Goal: Information Seeking & Learning: Learn about a topic

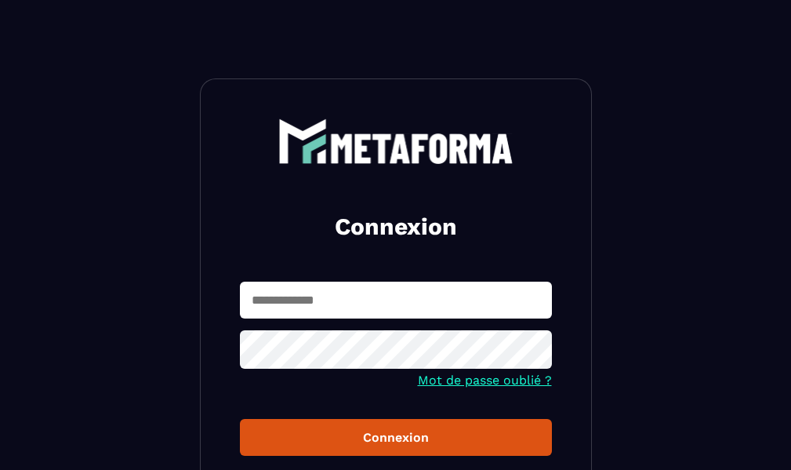
click at [328, 299] on input "text" at bounding box center [396, 299] width 312 height 37
type input "**********"
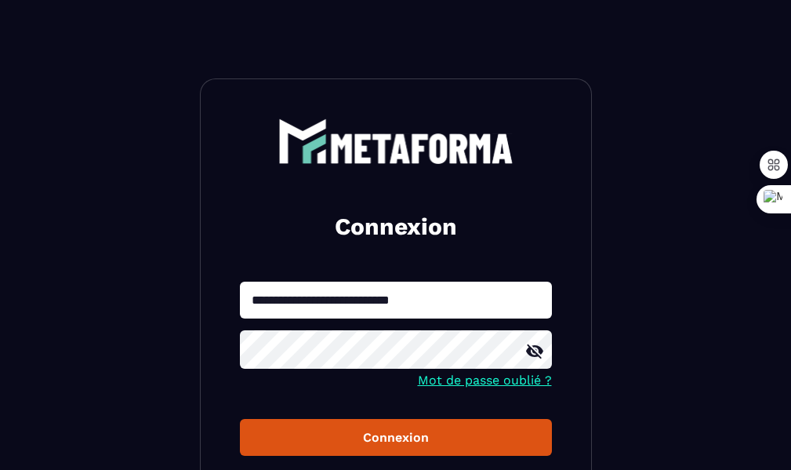
click at [379, 438] on div "Connexion" at bounding box center [395, 437] width 287 height 15
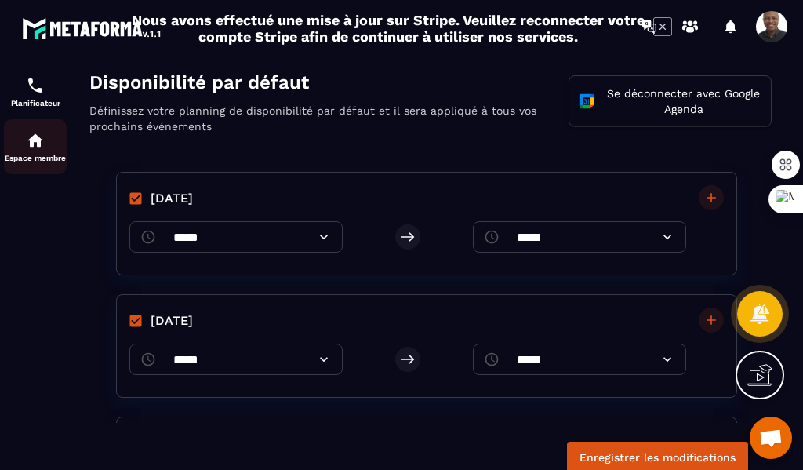
click at [42, 148] on img at bounding box center [35, 140] width 19 height 19
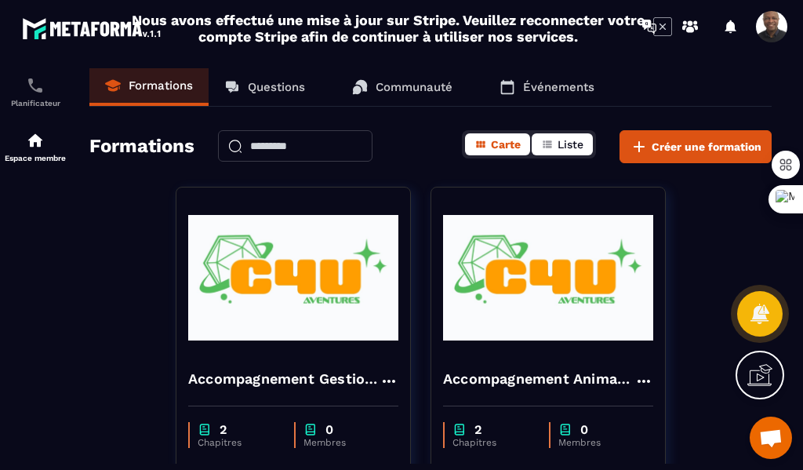
click at [564, 143] on span "Liste" at bounding box center [570, 144] width 26 height 13
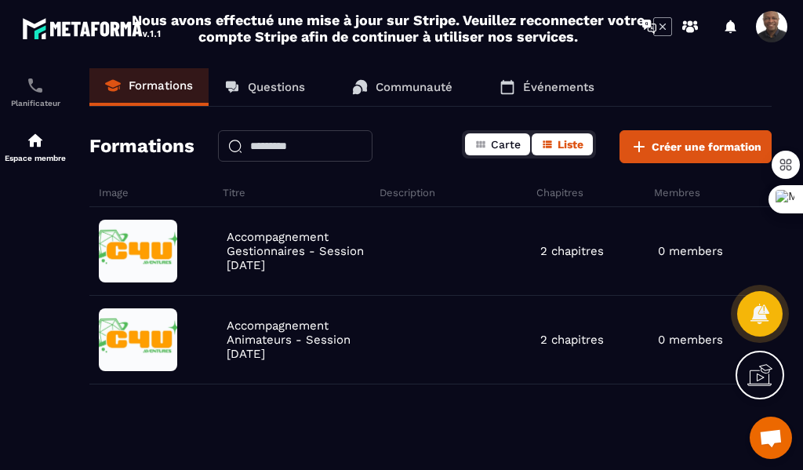
click at [495, 145] on span "Carte" at bounding box center [506, 144] width 30 height 13
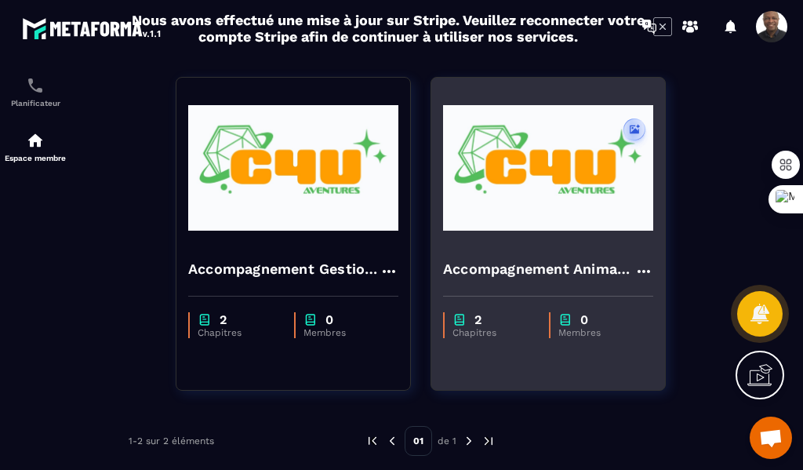
scroll to position [118, 0]
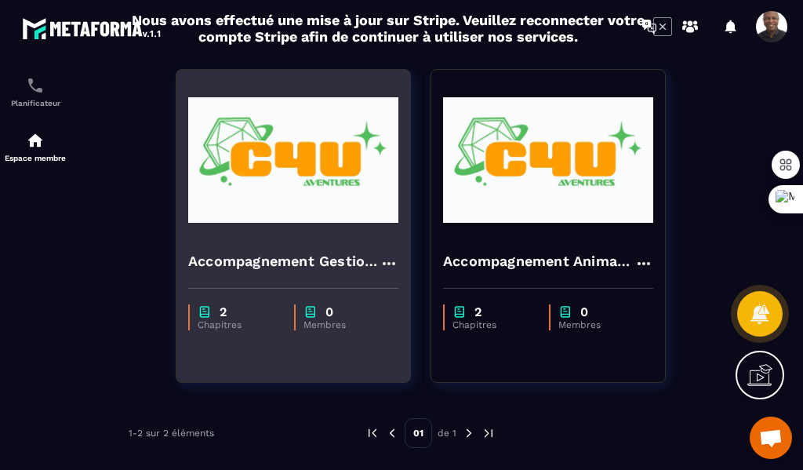
click at [220, 317] on p "2" at bounding box center [222, 311] width 7 height 15
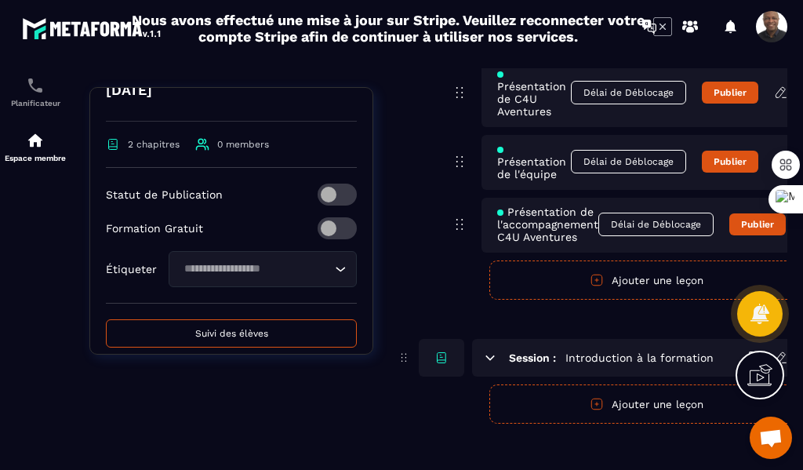
scroll to position [281, 0]
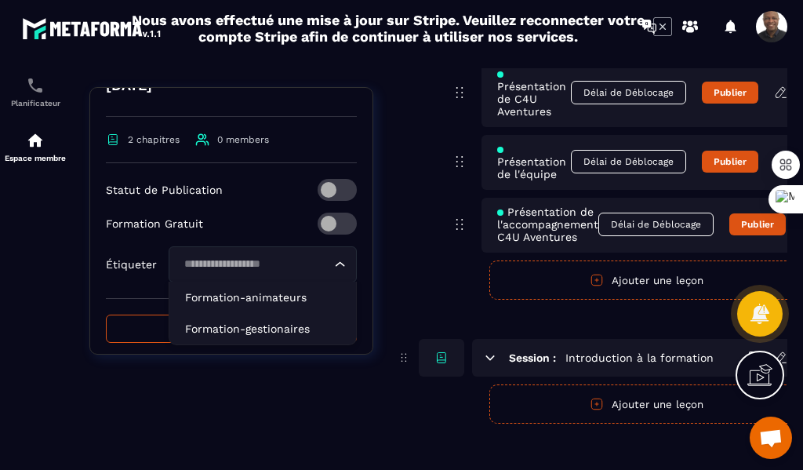
click at [332, 263] on icon "Search for option" at bounding box center [340, 264] width 16 height 16
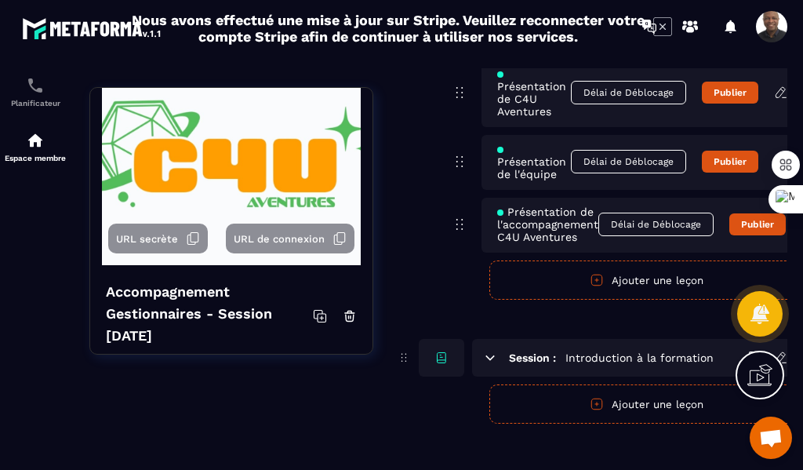
scroll to position [26, 0]
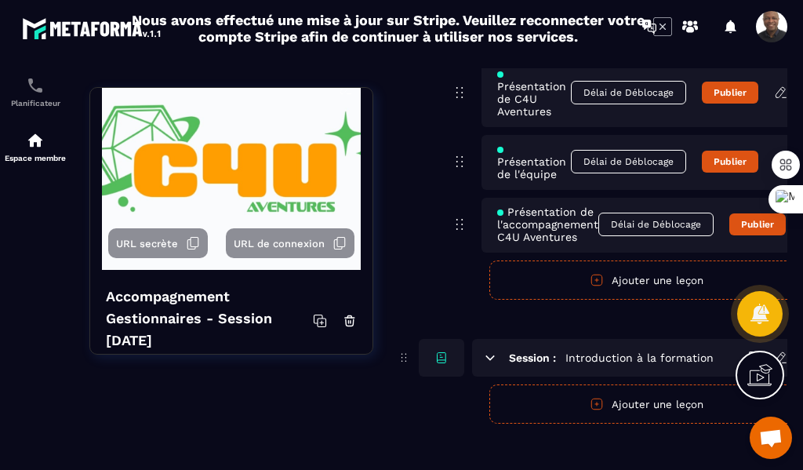
click at [406, 209] on div "Session : Accueil Mot de bienvenue Délai de Déblocage Publier Présentation de C…" at bounding box center [613, 94] width 433 height 411
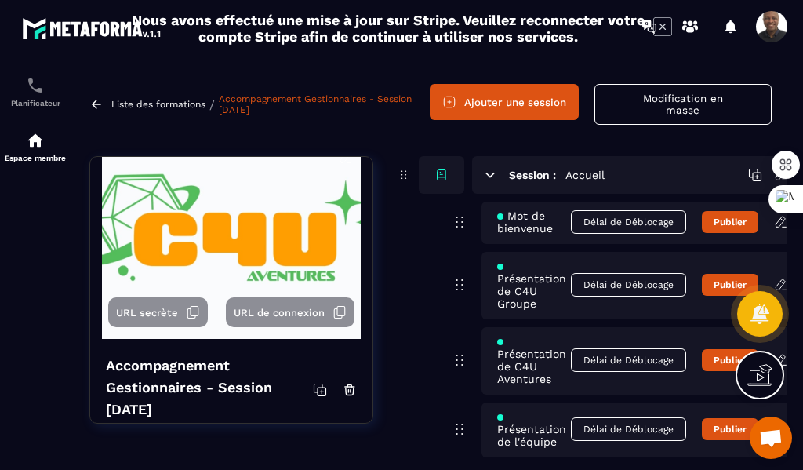
scroll to position [0, 0]
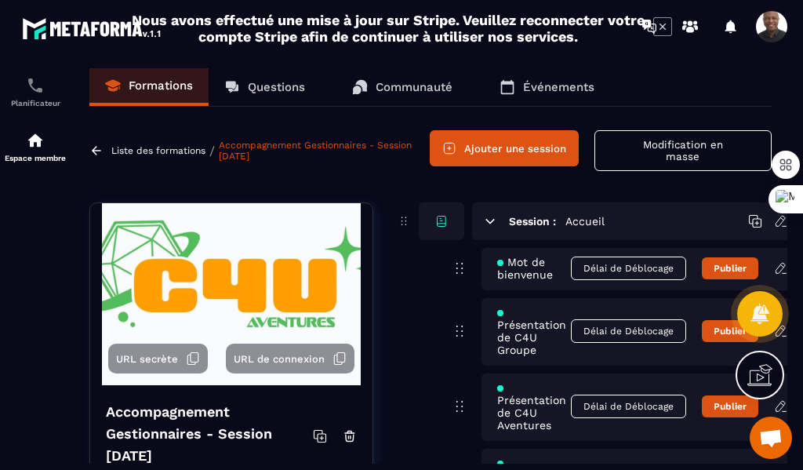
click at [399, 223] on icon at bounding box center [404, 221] width 14 height 19
click at [431, 222] on div at bounding box center [441, 221] width 45 height 38
click at [438, 220] on icon at bounding box center [441, 221] width 14 height 14
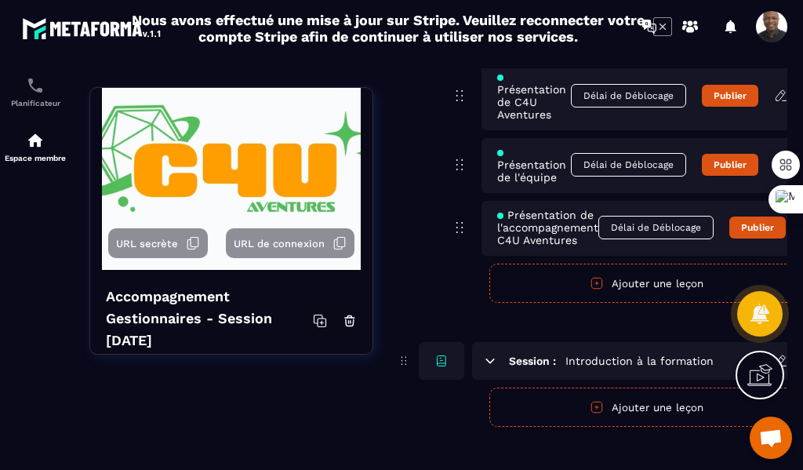
scroll to position [314, 0]
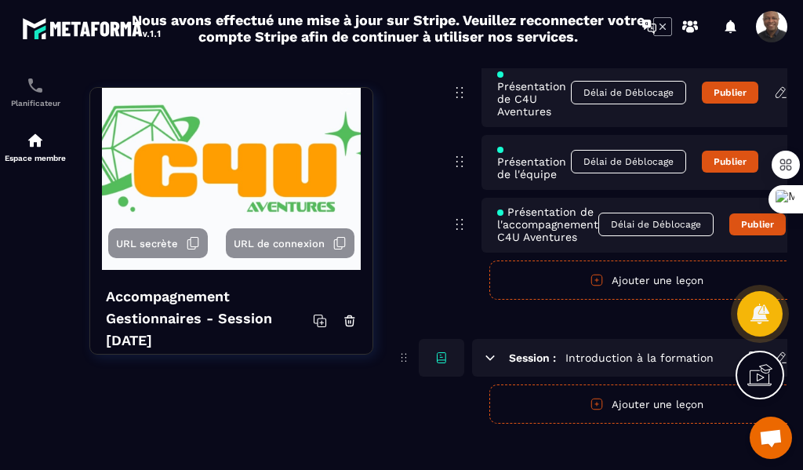
click at [442, 358] on icon at bounding box center [441, 357] width 14 height 14
drag, startPoint x: 442, startPoint y: 358, endPoint x: 444, endPoint y: 326, distance: 32.2
click at [444, 326] on div "Session : Accueil Mot de bienvenue Délai de Déblocage Publier Présentation de C…" at bounding box center [613, 156] width 433 height 535
drag, startPoint x: 404, startPoint y: 357, endPoint x: 408, endPoint y: 321, distance: 35.5
click at [408, 321] on div "Session : Accueil Mot de bienvenue Délai de Déblocage Publier Présentation de C…" at bounding box center [613, 156] width 433 height 535
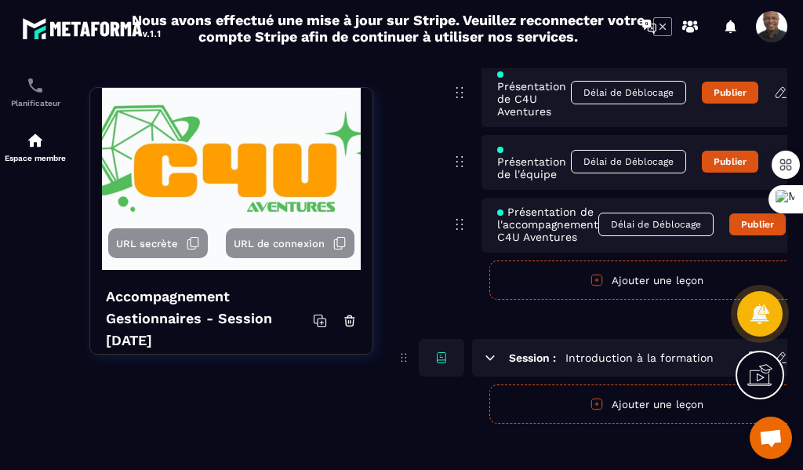
click at [415, 292] on div "Session : Accueil Mot de bienvenue Délai de Déblocage Publier Présentation de C…" at bounding box center [613, 94] width 433 height 411
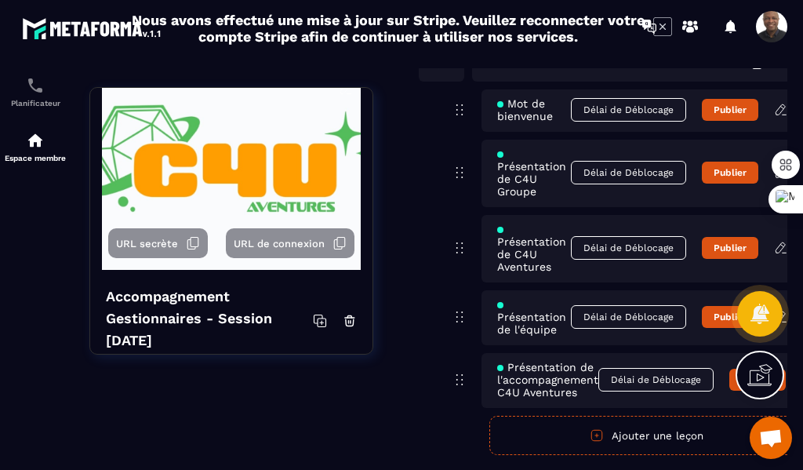
scroll to position [78, 0]
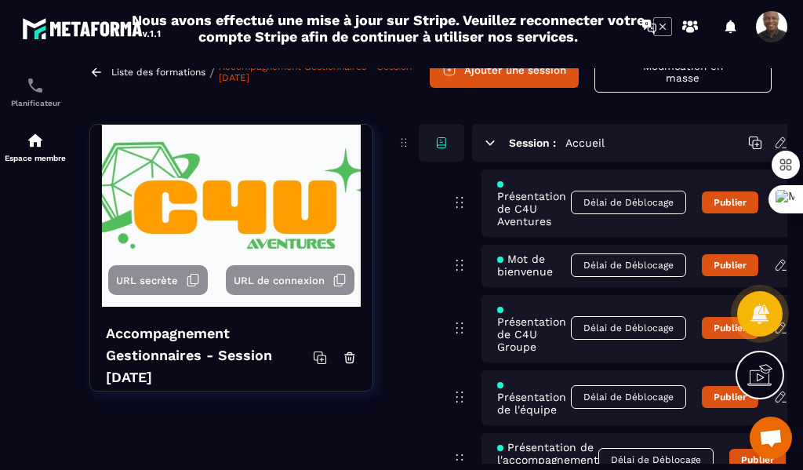
click at [539, 265] on span "Mot de bienvenue" at bounding box center [534, 264] width 74 height 25
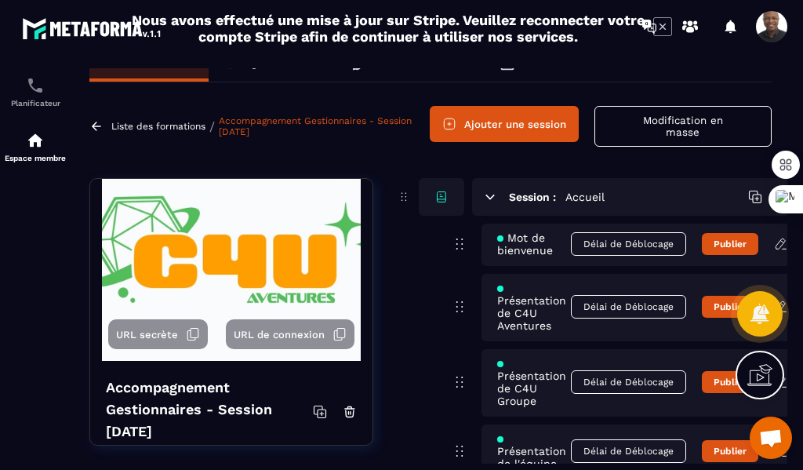
scroll to position [0, 0]
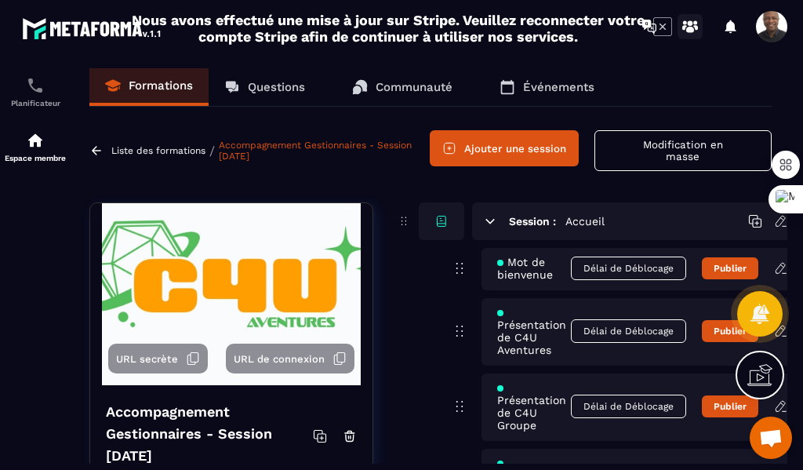
click at [691, 28] on icon at bounding box center [690, 30] width 8 height 6
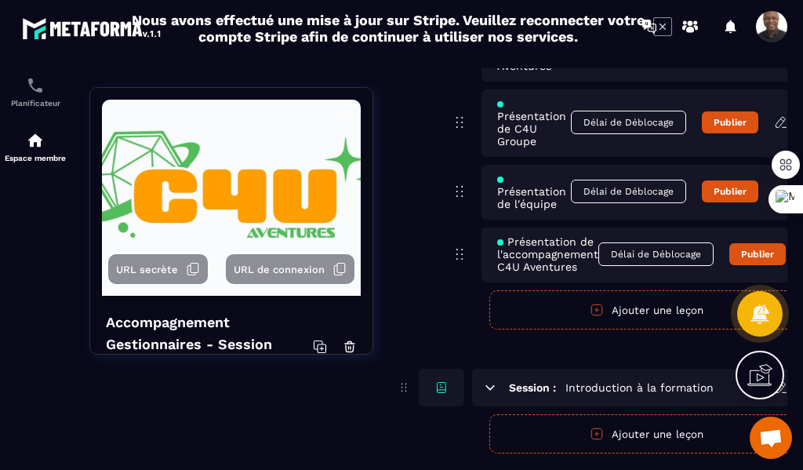
scroll to position [328, 0]
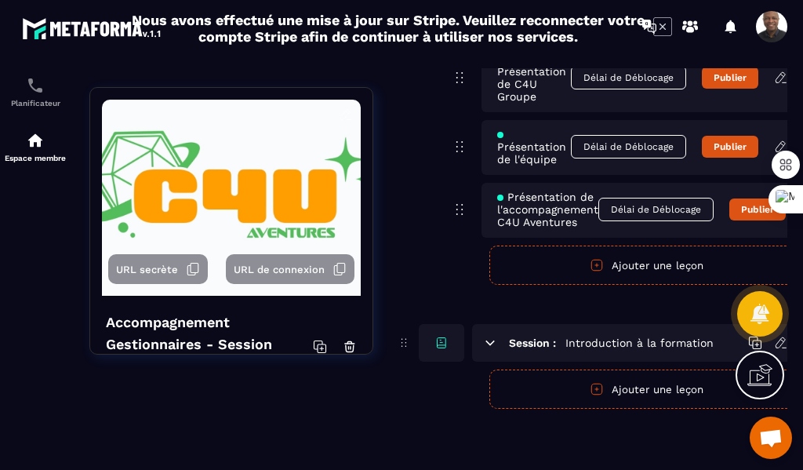
click at [774, 28] on span at bounding box center [771, 26] width 31 height 31
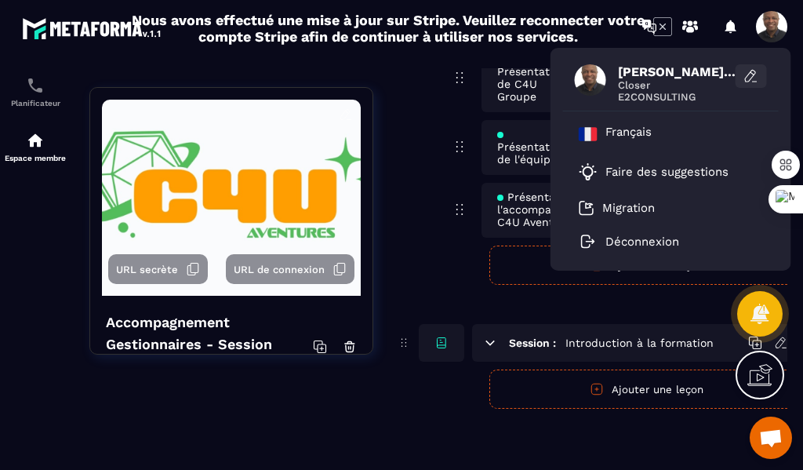
click at [753, 74] on icon at bounding box center [751, 76] width 16 height 16
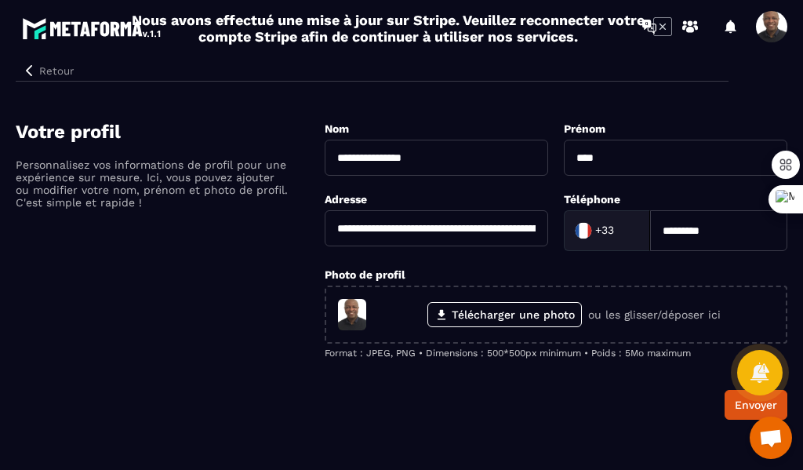
click at [207, 279] on div "Votre profil Personnalisez vos informations de profil pour une expérience sur m…" at bounding box center [170, 270] width 309 height 299
click at [764, 27] on span at bounding box center [771, 26] width 31 height 31
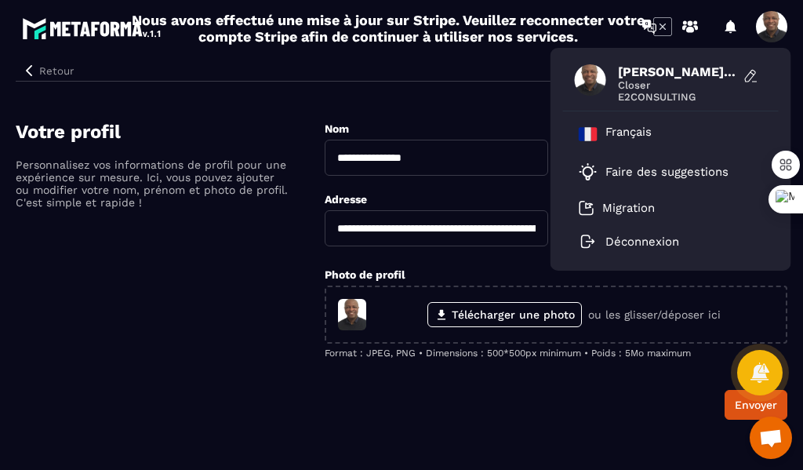
click at [614, 87] on div "[PERSON_NAME] (Closer) Closer E2CONSULTING" at bounding box center [671, 83] width 216 height 55
click at [38, 69] on button "Retour" at bounding box center [48, 70] width 64 height 20
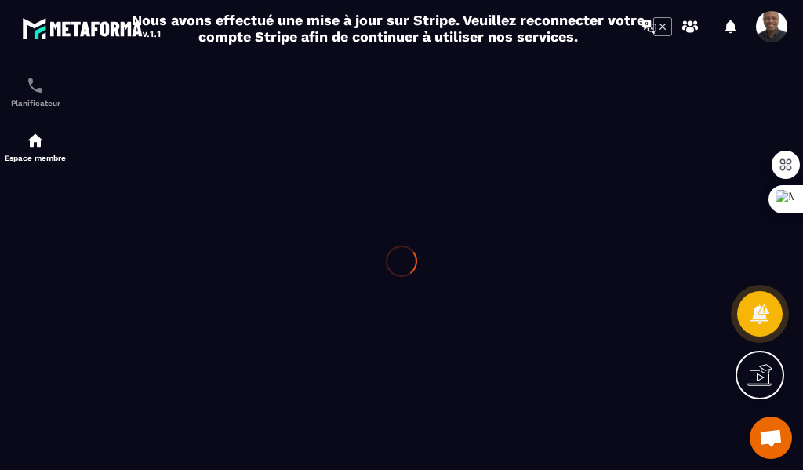
click at [38, 69] on div at bounding box center [401, 261] width 803 height 417
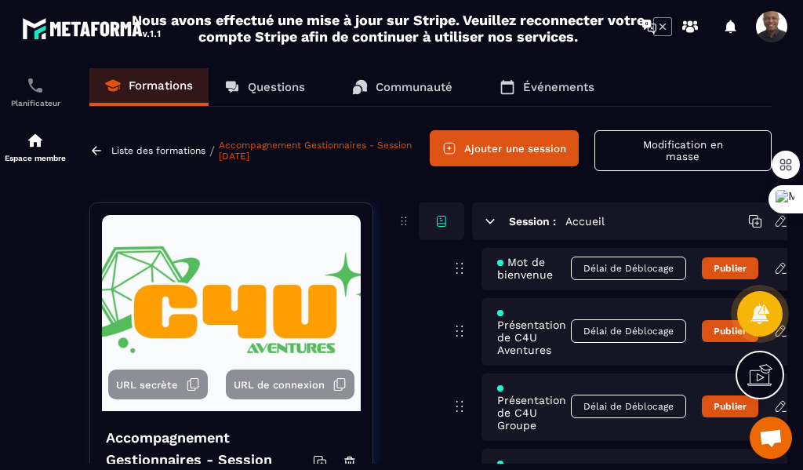
click at [778, 437] on span "Ouvrir le chat" at bounding box center [770, 439] width 25 height 20
